Goal: Task Accomplishment & Management: Complete application form

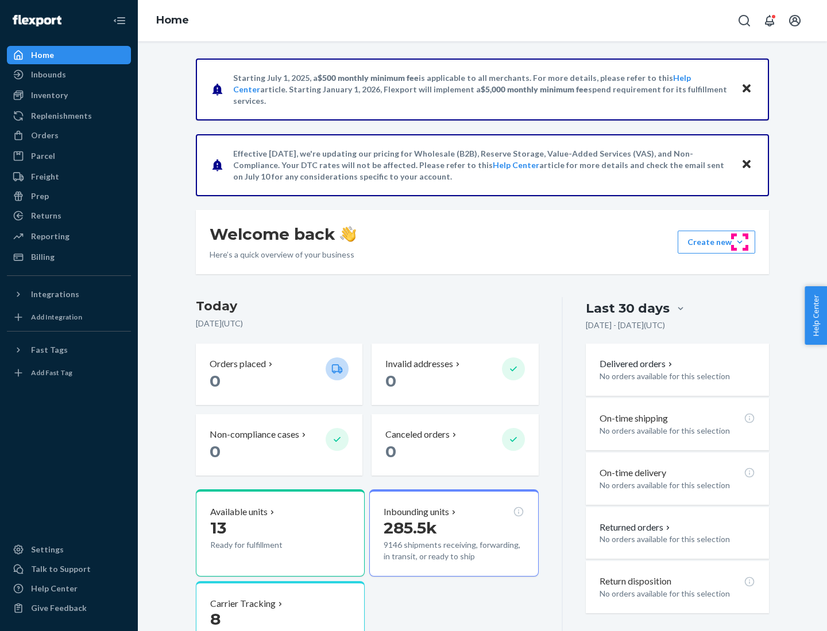
click at [739, 242] on button "Create new Create new inbound Create new order Create new product" at bounding box center [715, 242] width 77 height 23
click at [69, 75] on div "Inbounds" at bounding box center [69, 75] width 122 height 16
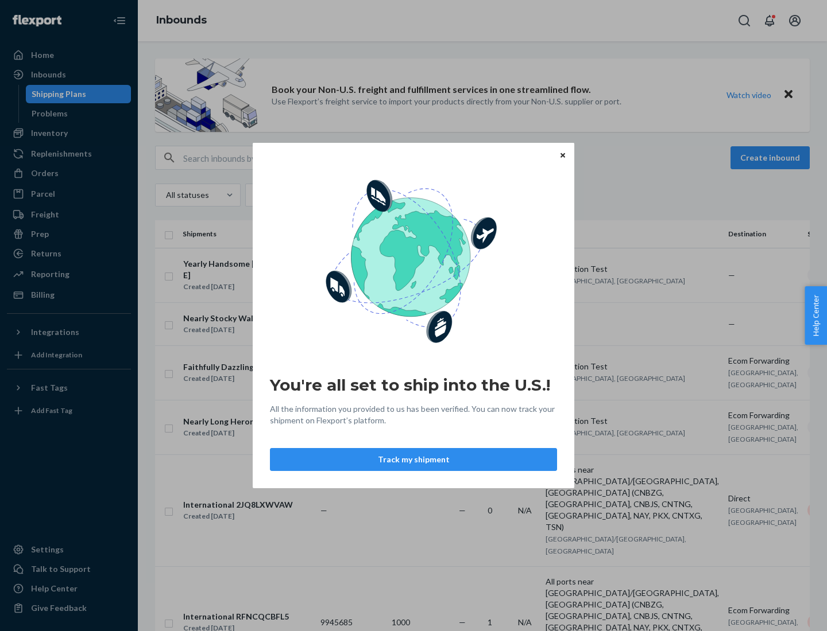
click at [413, 460] on button "Track my shipment" at bounding box center [413, 459] width 287 height 23
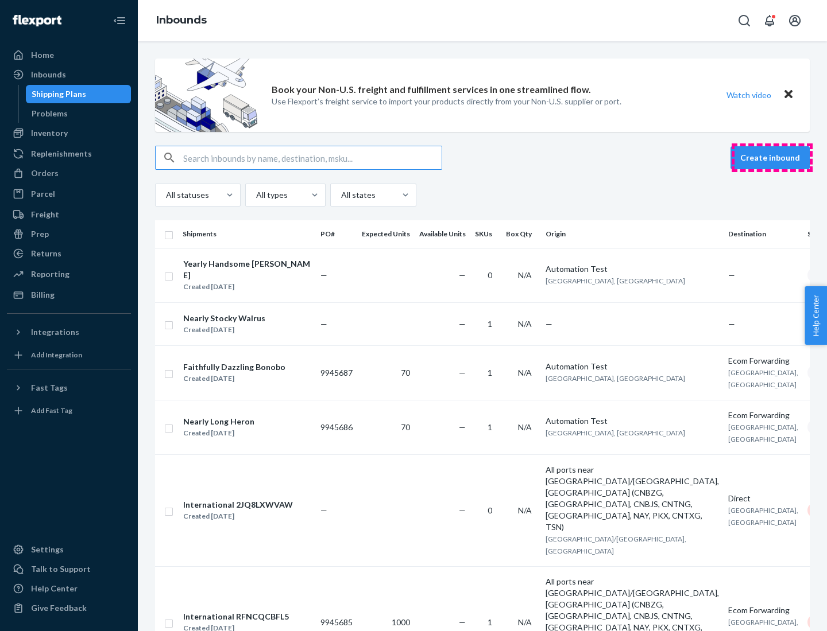
click at [772, 158] on button "Create inbound" at bounding box center [769, 157] width 79 height 23
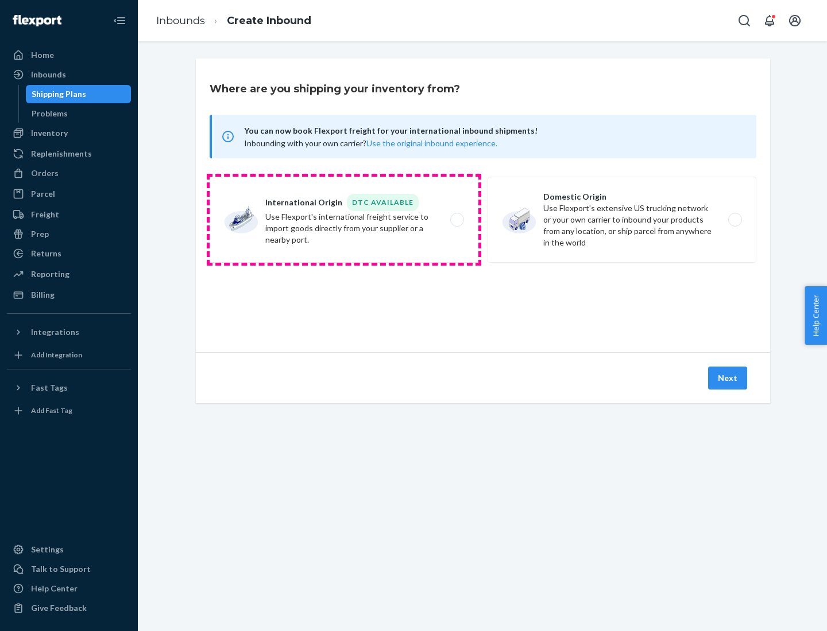
click at [344, 220] on label "International Origin DTC Available Use Flexport's international freight service…" at bounding box center [344, 220] width 269 height 86
click at [456, 220] on input "International Origin DTC Available Use Flexport's international freight service…" at bounding box center [459, 219] width 7 height 7
radio input "true"
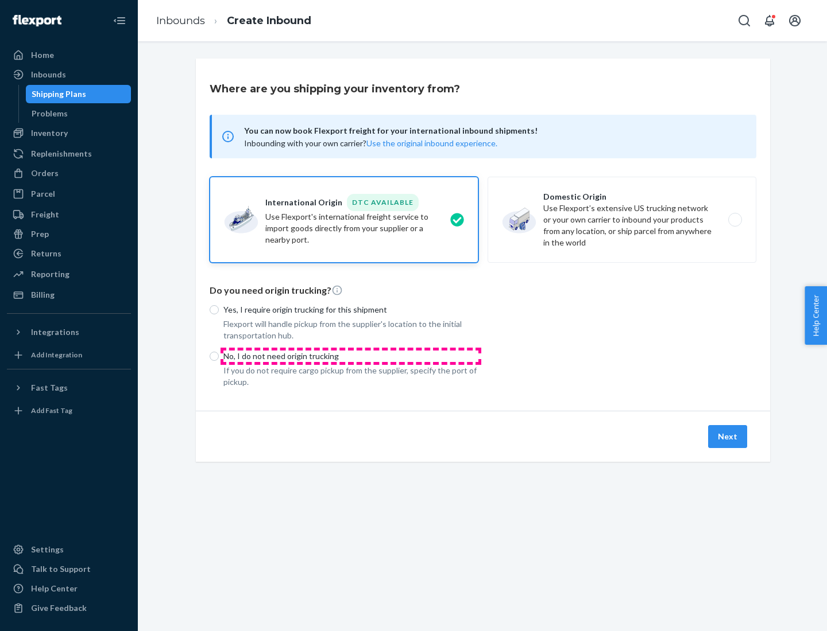
click at [351, 356] on p "No, I do not need origin trucking" at bounding box center [350, 356] width 255 height 11
click at [219, 356] on input "No, I do not need origin trucking" at bounding box center [214, 356] width 9 height 9
radio input "true"
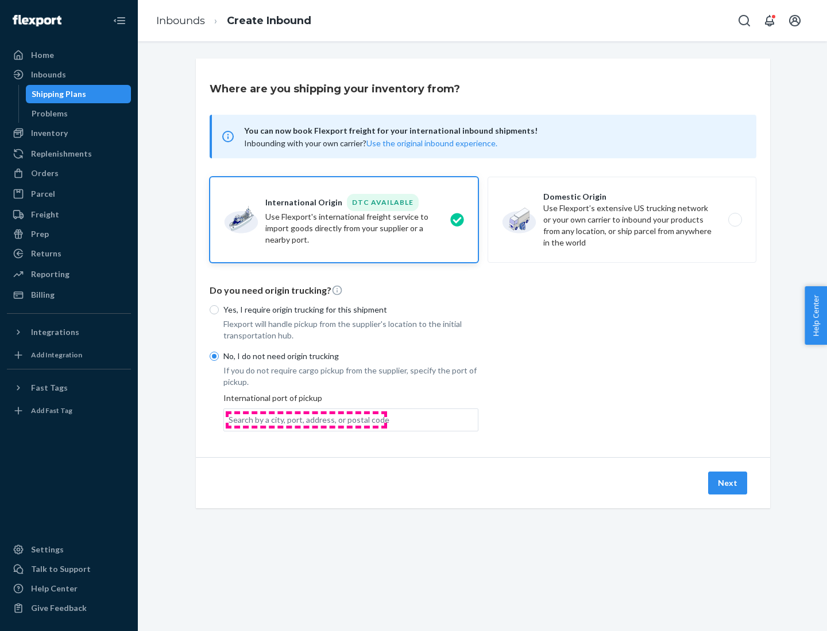
click at [306, 420] on div "Search by a city, port, address, or postal code" at bounding box center [308, 419] width 161 height 11
click at [230, 420] on input "Search by a city, port, address, or postal code" at bounding box center [228, 419] width 1 height 11
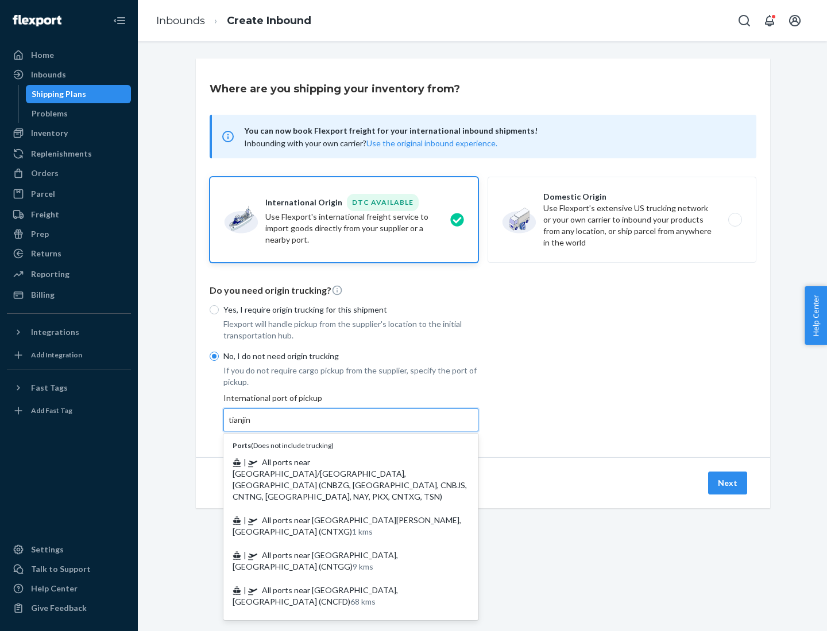
click at [339, 462] on span "| All ports near [GEOGRAPHIC_DATA]/[GEOGRAPHIC_DATA], [GEOGRAPHIC_DATA] (CNBZG,…" at bounding box center [349, 480] width 234 height 44
click at [252, 426] on input "tianjin" at bounding box center [240, 419] width 24 height 11
type input "All ports near [GEOGRAPHIC_DATA]/[GEOGRAPHIC_DATA], [GEOGRAPHIC_DATA] (CNBZG, […"
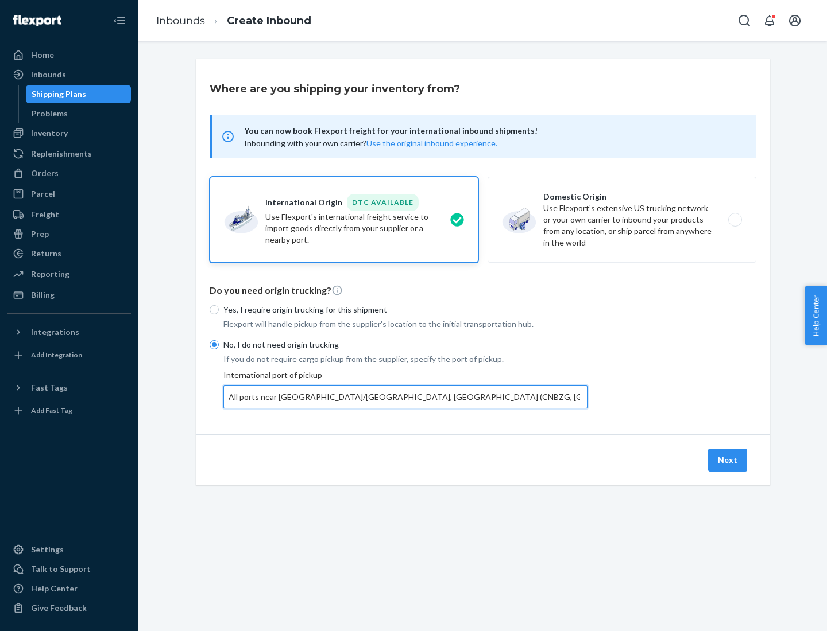
click at [728, 460] on button "Next" at bounding box center [727, 460] width 39 height 23
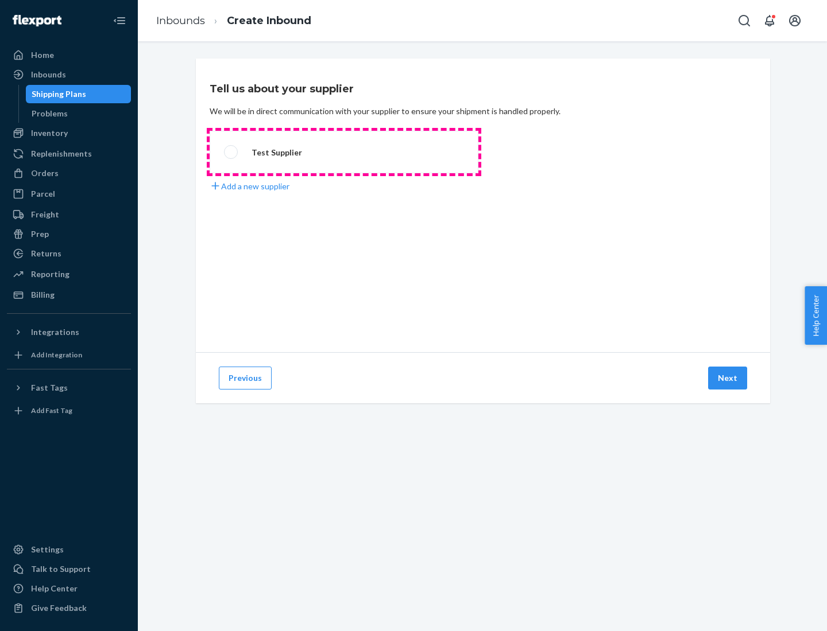
click at [344, 152] on label "Test Supplier" at bounding box center [344, 152] width 269 height 42
click at [231, 152] on input "Test Supplier" at bounding box center [227, 152] width 7 height 7
radio input "true"
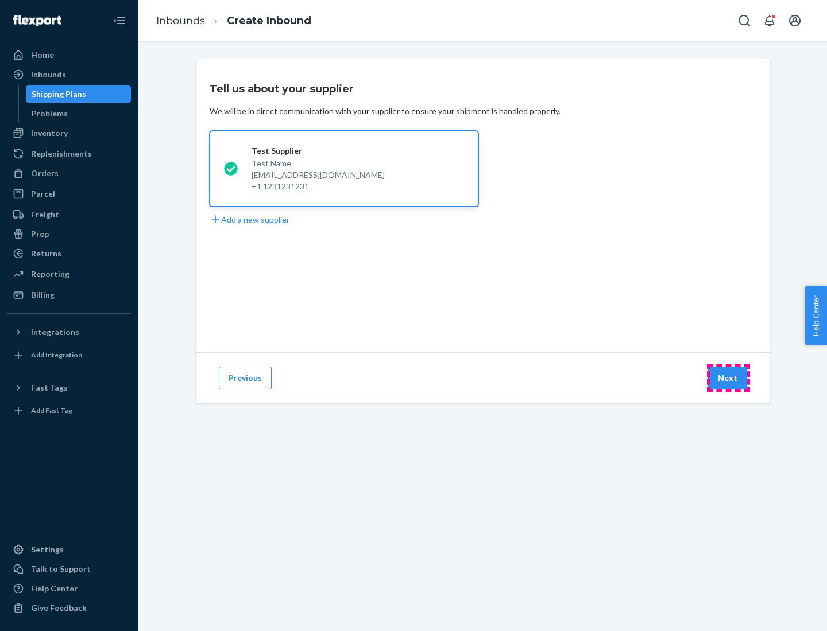
click at [728, 378] on button "Next" at bounding box center [727, 378] width 39 height 23
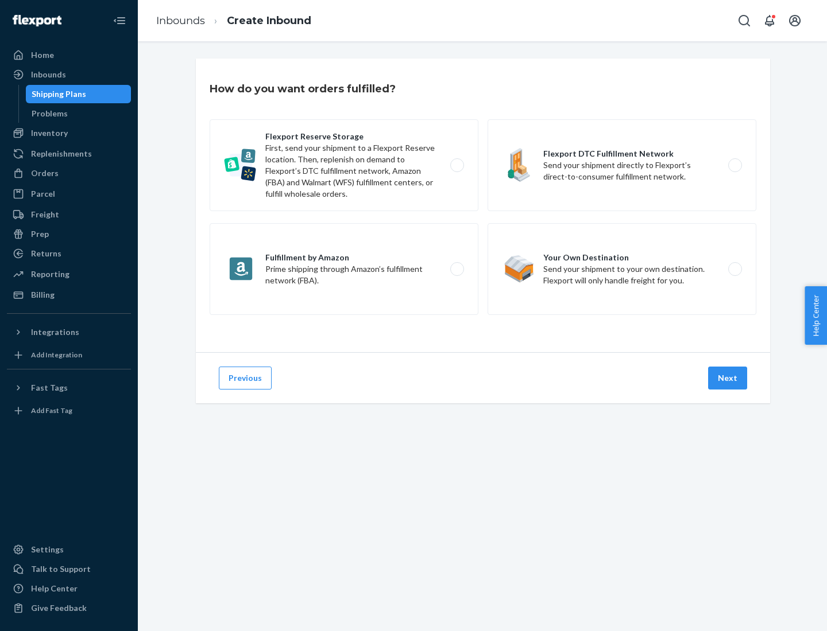
click at [344, 165] on label "Flexport Reserve Storage First, send your shipment to a Flexport Reserve locati…" at bounding box center [344, 165] width 269 height 92
click at [456, 165] on input "Flexport Reserve Storage First, send your shipment to a Flexport Reserve locati…" at bounding box center [459, 165] width 7 height 7
radio input "true"
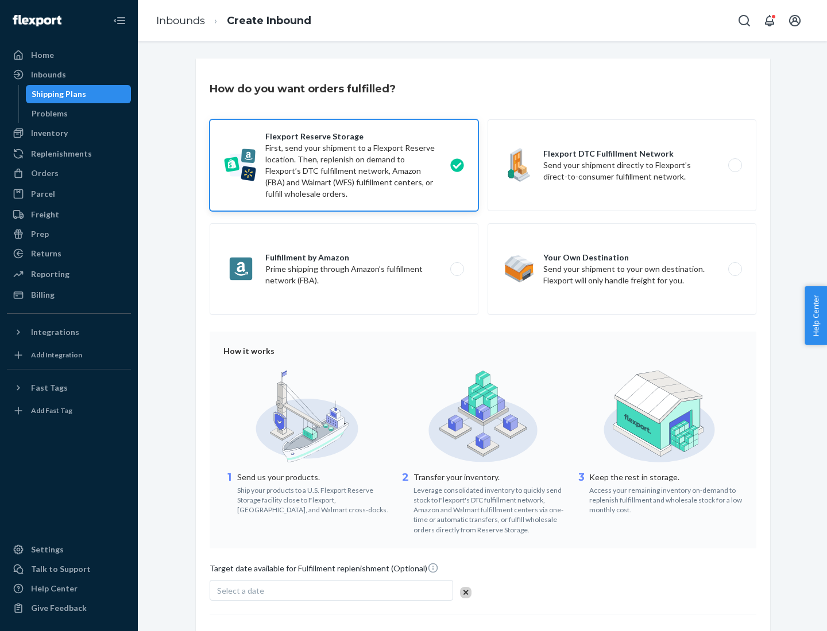
scroll to position [94, 0]
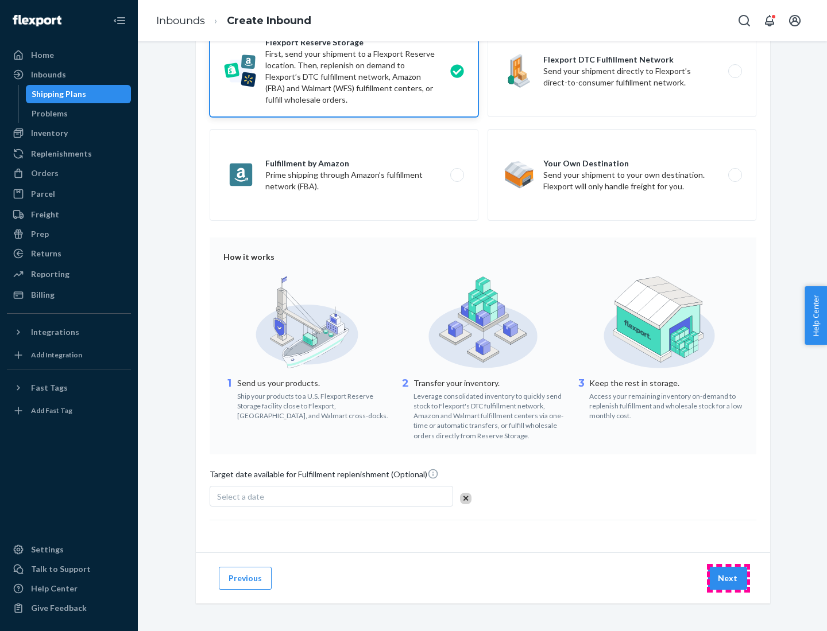
click at [728, 578] on button "Next" at bounding box center [727, 578] width 39 height 23
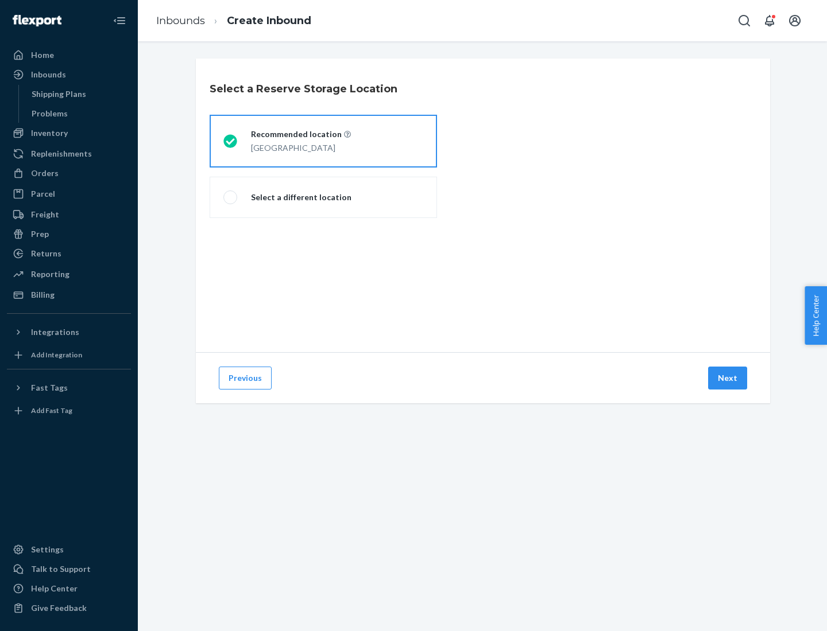
click at [323, 141] on div "[GEOGRAPHIC_DATA]" at bounding box center [301, 147] width 100 height 14
click at [231, 141] on input "Recommended location [GEOGRAPHIC_DATA]" at bounding box center [226, 141] width 7 height 7
click at [728, 378] on button "Next" at bounding box center [727, 378] width 39 height 23
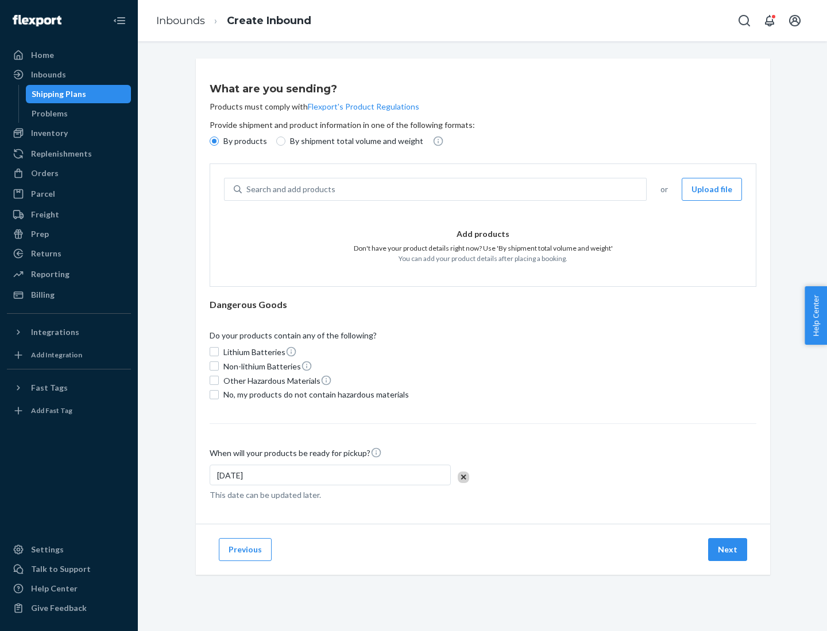
click at [444, 189] on div "Search and add products" at bounding box center [444, 189] width 404 height 21
click at [247, 189] on input "Search and add products" at bounding box center [246, 189] width 1 height 11
click at [279, 141] on input "By shipment total volume and weight" at bounding box center [280, 141] width 9 height 9
radio input "true"
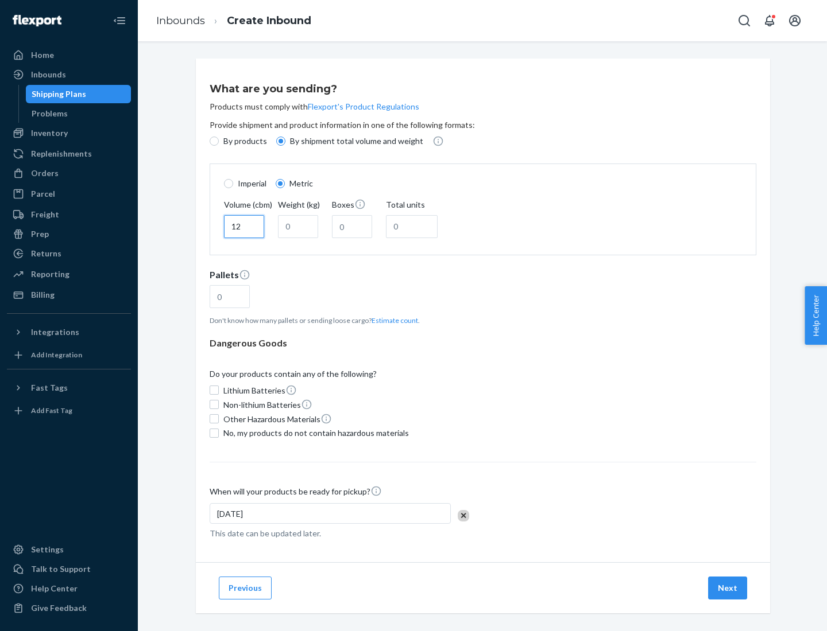
type input "12"
type input "22"
type input "222"
type input "121"
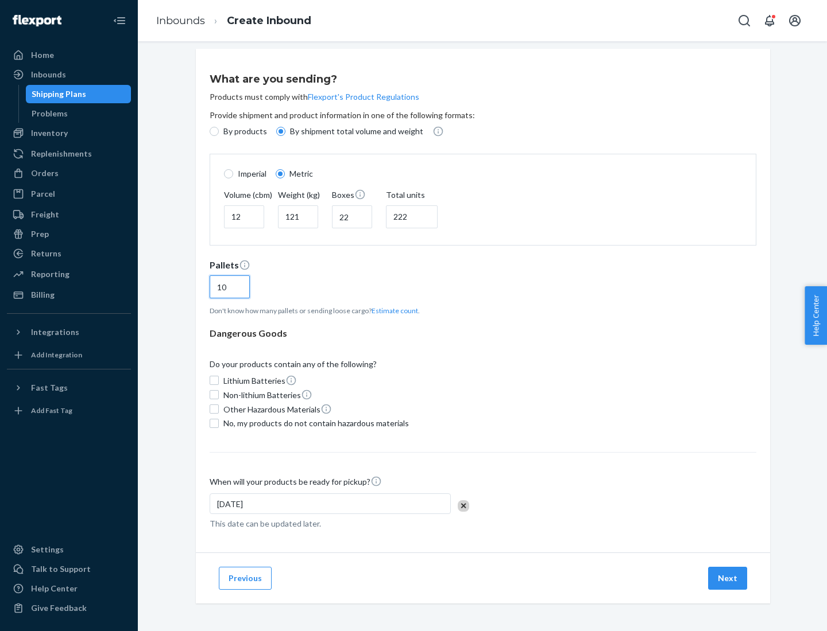
type input "10"
click at [314, 423] on span "No, my products do not contain hazardous materials" at bounding box center [315, 423] width 185 height 11
click at [219, 423] on input "No, my products do not contain hazardous materials" at bounding box center [214, 423] width 9 height 9
checkbox input "true"
click at [728, 578] on button "Next" at bounding box center [727, 578] width 39 height 23
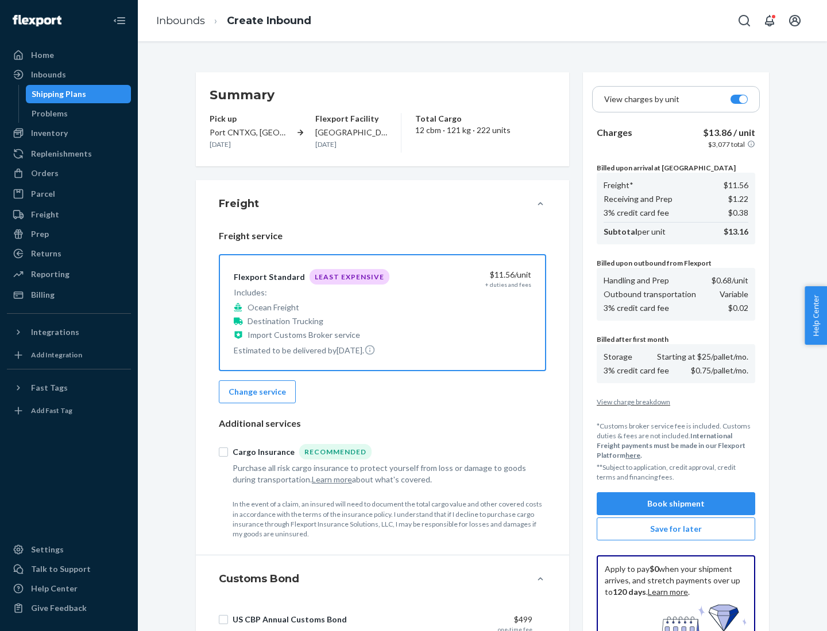
scroll to position [168, 0]
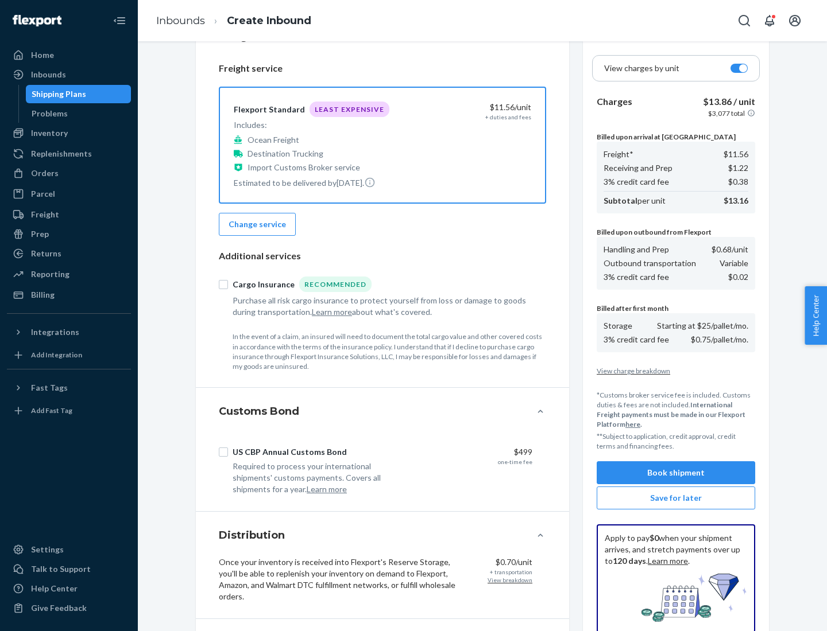
click at [676, 473] on button "Book shipment" at bounding box center [675, 473] width 158 height 23
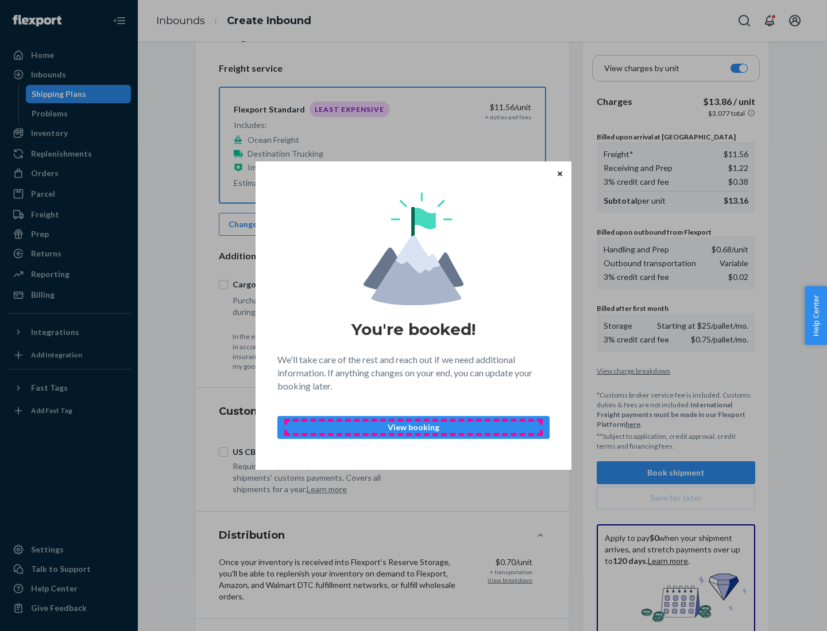
click at [413, 427] on p "View booking" at bounding box center [413, 427] width 253 height 11
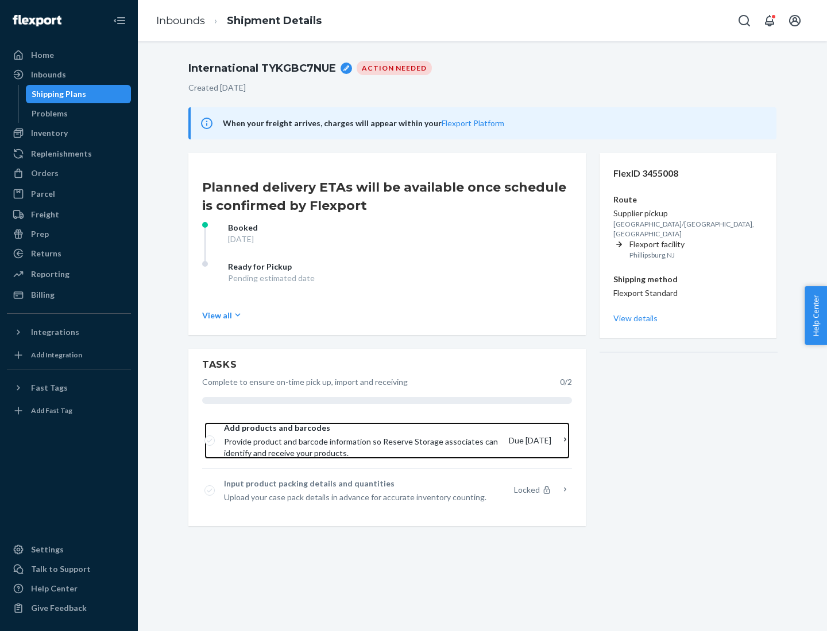
click at [363, 441] on span "Provide product and barcode information so Reserve Storage associates can ident…" at bounding box center [362, 447] width 276 height 23
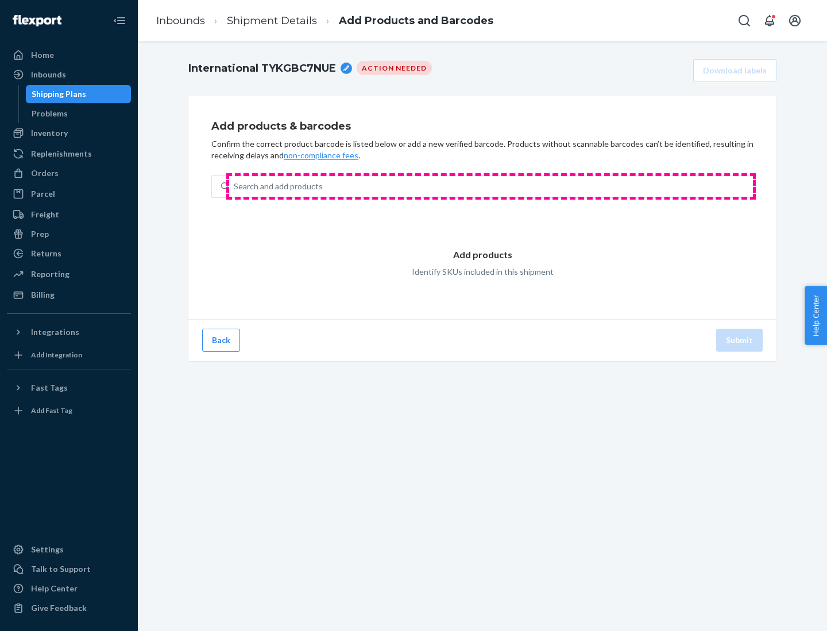
click at [491, 187] on div "Search and add products" at bounding box center [491, 186] width 524 height 21
click at [235, 187] on input "Search and add products" at bounding box center [234, 186] width 1 height 11
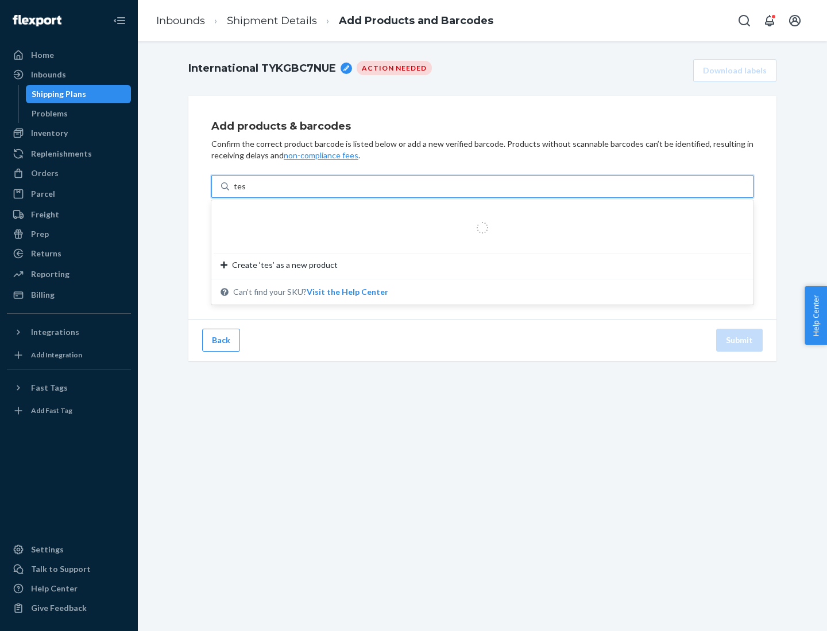
type input "test"
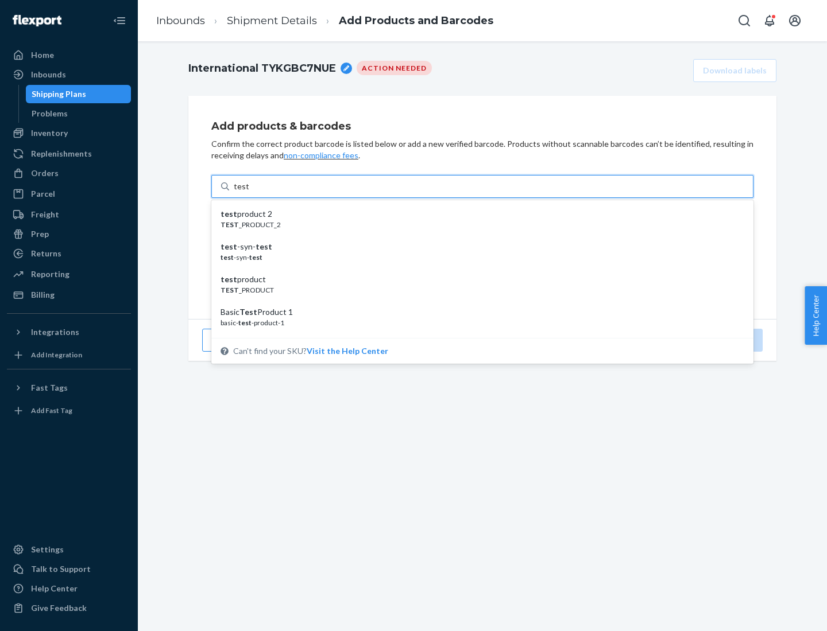
scroll to position [43, 0]
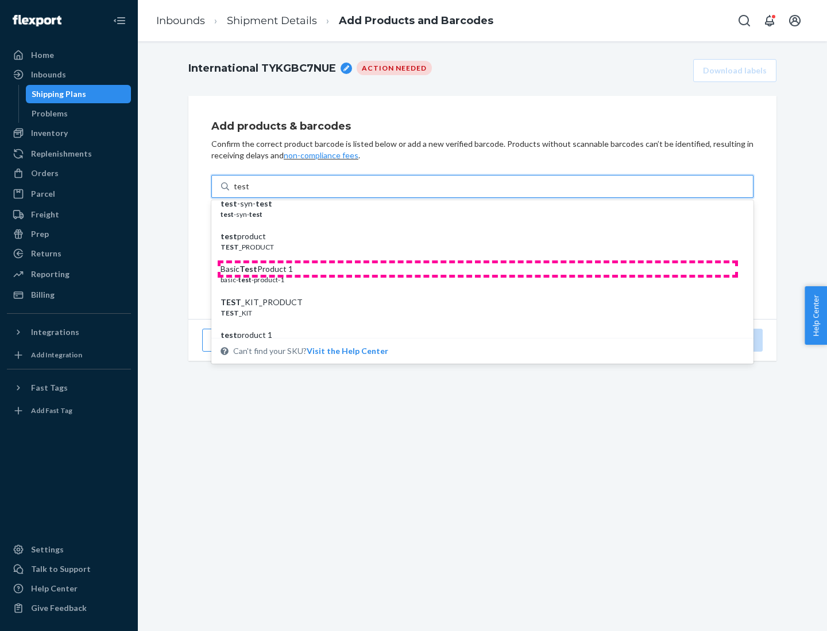
click at [478, 269] on div "Basic Test Product 1" at bounding box center [477, 268] width 514 height 11
click at [249, 192] on input "test" at bounding box center [241, 186] width 15 height 11
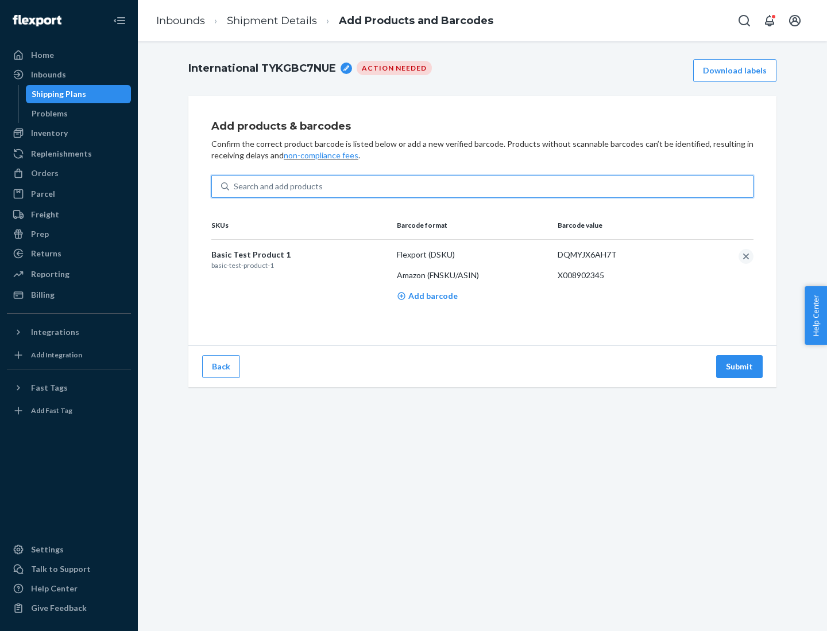
click at [739, 366] on button "Submit" at bounding box center [739, 366] width 46 height 23
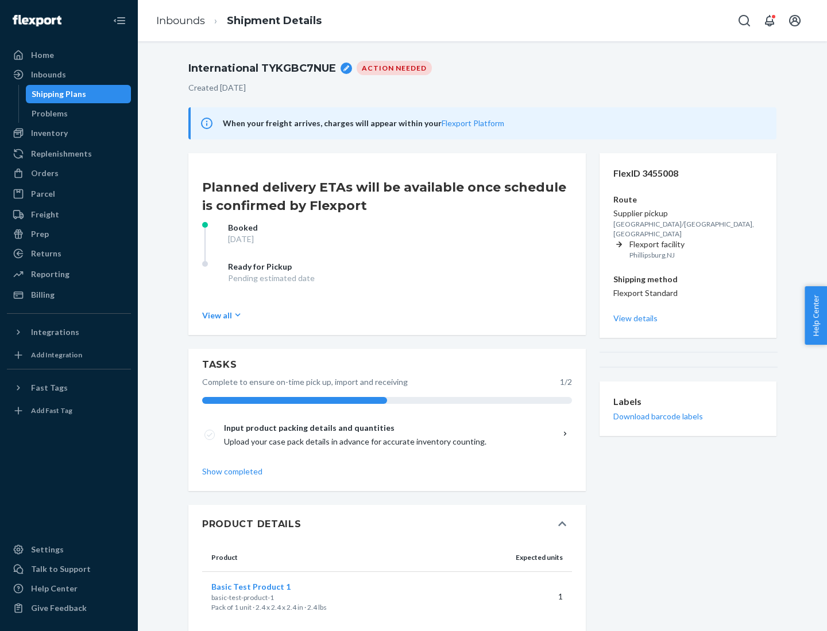
scroll to position [20, 0]
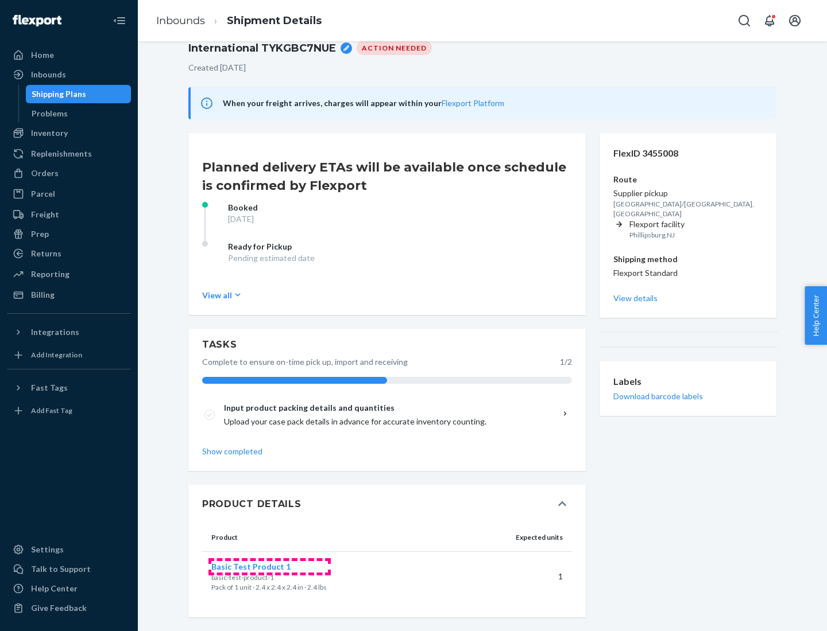
click at [269, 567] on span "Basic Test Product 1" at bounding box center [250, 567] width 79 height 10
